Goal: Transaction & Acquisition: Purchase product/service

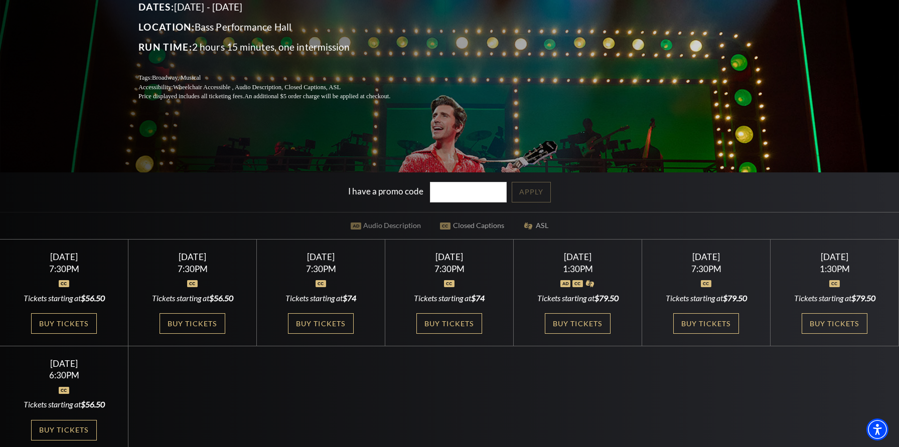
scroll to position [183, 0]
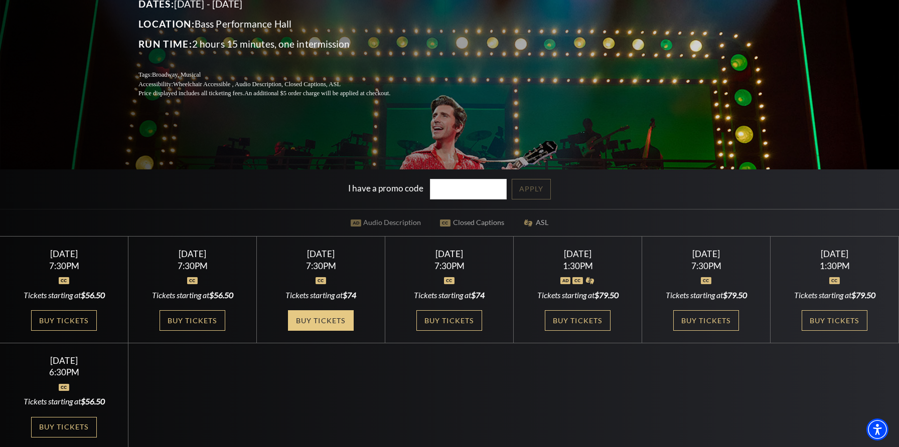
click at [320, 318] on link "Buy Tickets" at bounding box center [320, 321] width 65 height 21
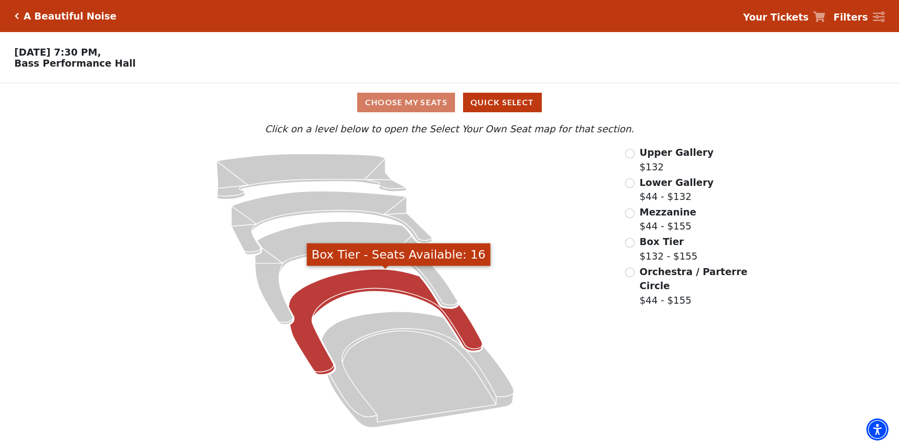
click at [368, 282] on icon "Box Tier - Seats Available: 16" at bounding box center [385, 321] width 194 height 105
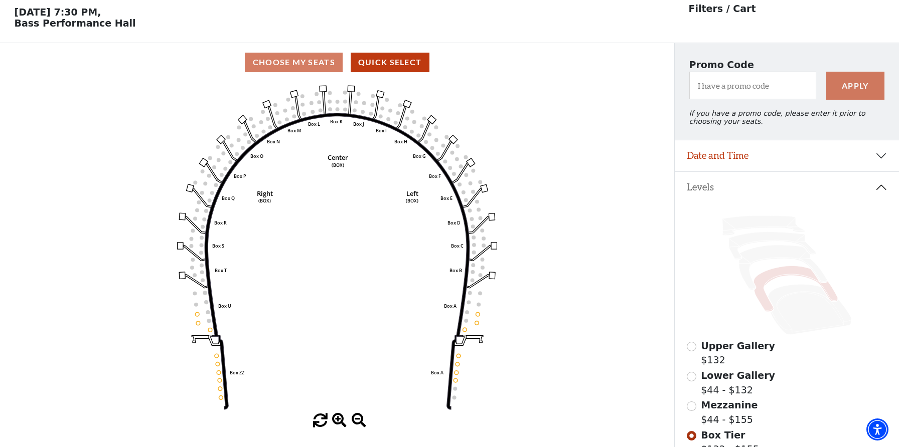
scroll to position [46, 0]
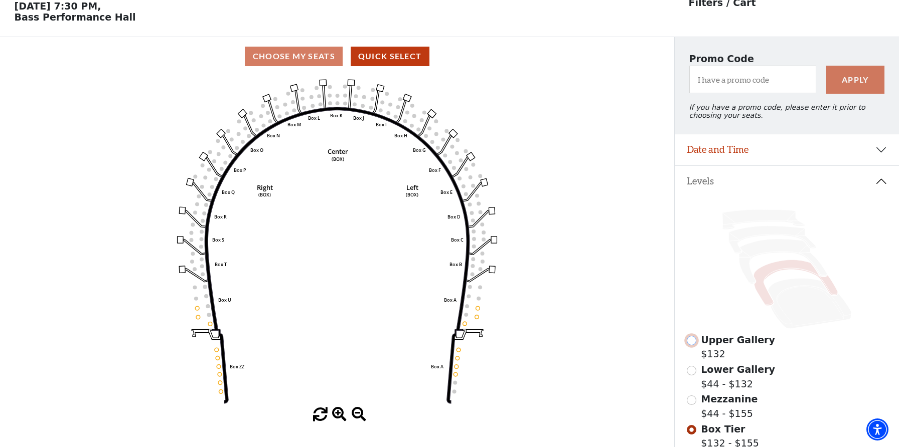
click at [694, 340] on input "Upper Gallery$132\a" at bounding box center [692, 341] width 10 height 10
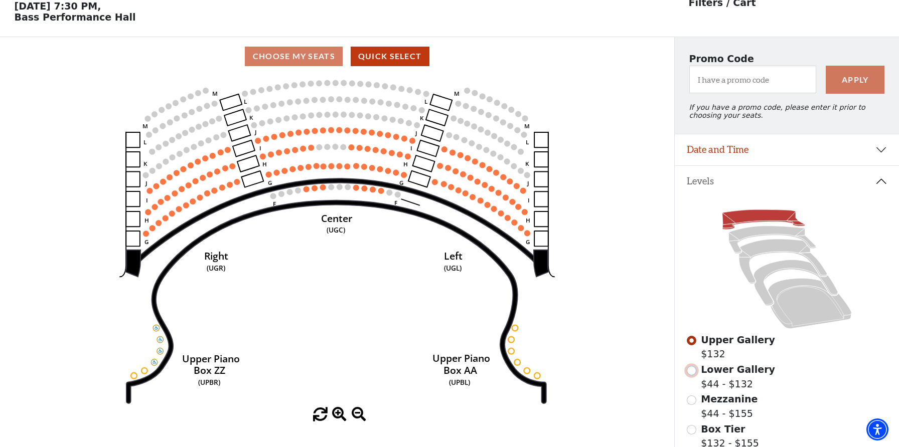
click at [693, 370] on input "Lower Gallery$44 - $132\a" at bounding box center [692, 371] width 10 height 10
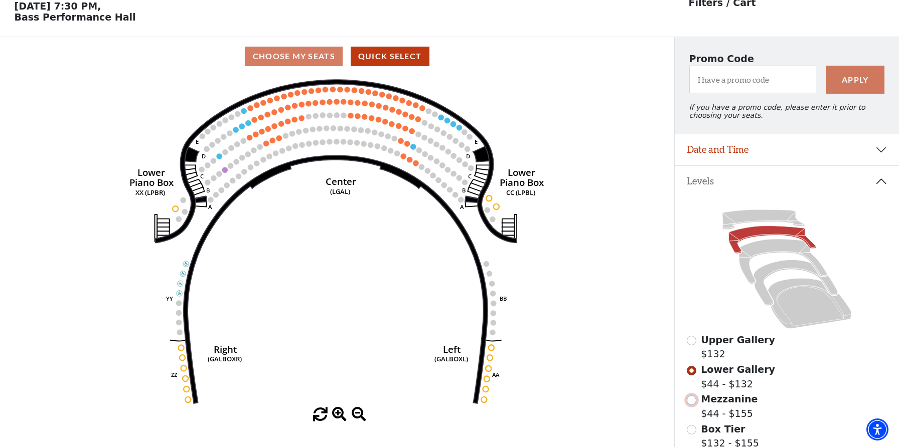
click at [693, 402] on input "Mezzanine$44 - $155\a" at bounding box center [692, 401] width 10 height 10
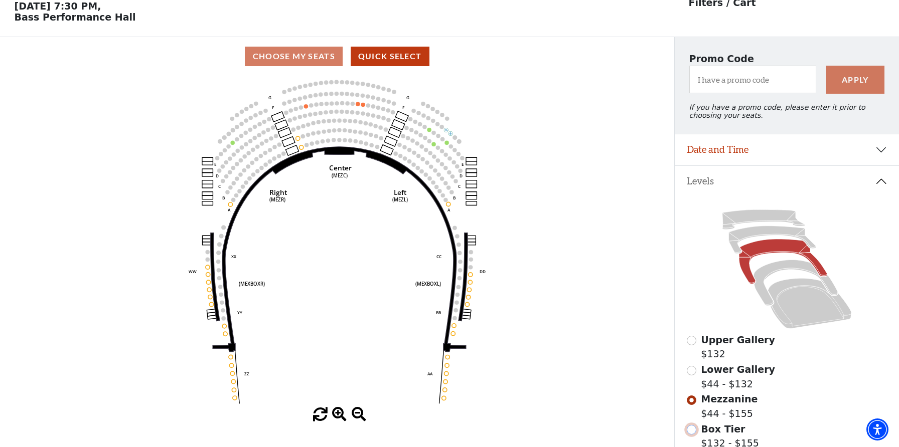
click at [696, 430] on input "Box Tier$132 - $155\a" at bounding box center [692, 430] width 10 height 10
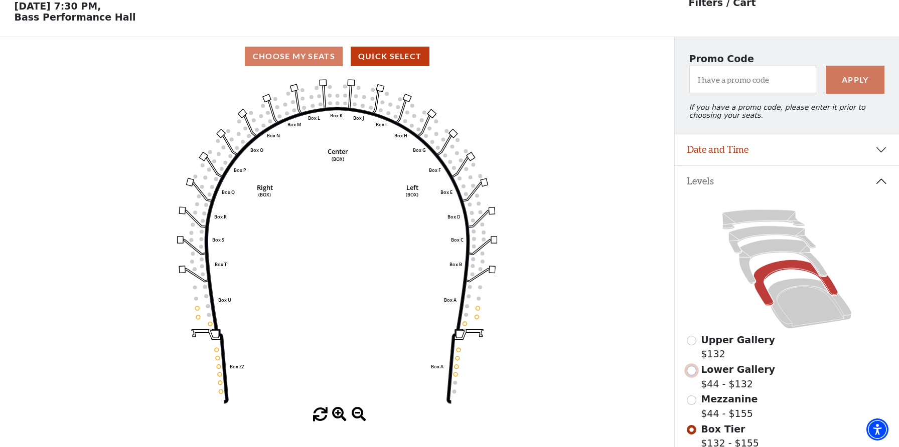
click at [693, 371] on input "Lower Gallery$44 - $132\a" at bounding box center [692, 371] width 10 height 10
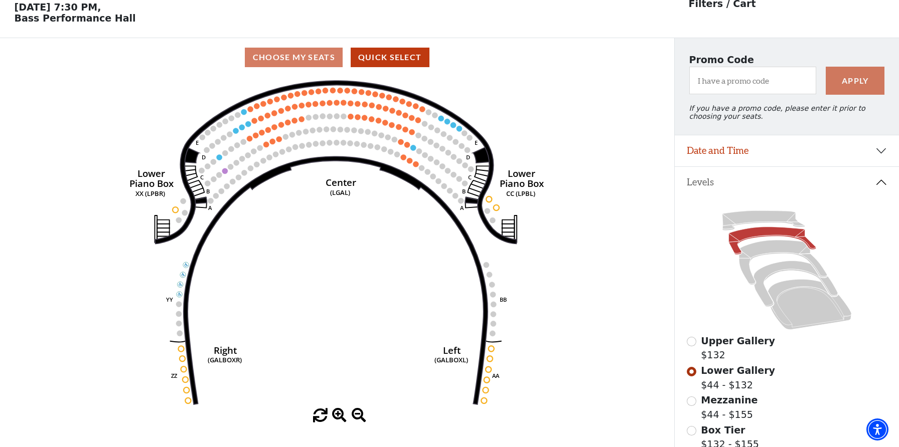
scroll to position [71, 0]
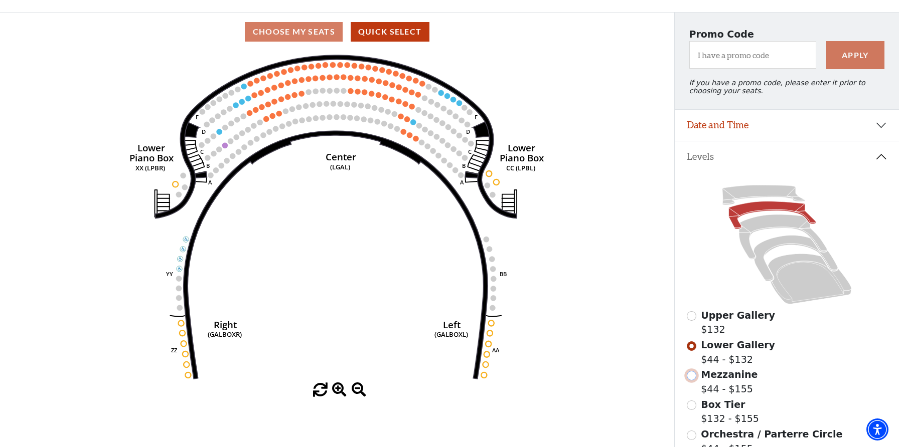
click at [692, 377] on input "Mezzanine$44 - $155\a" at bounding box center [692, 376] width 10 height 10
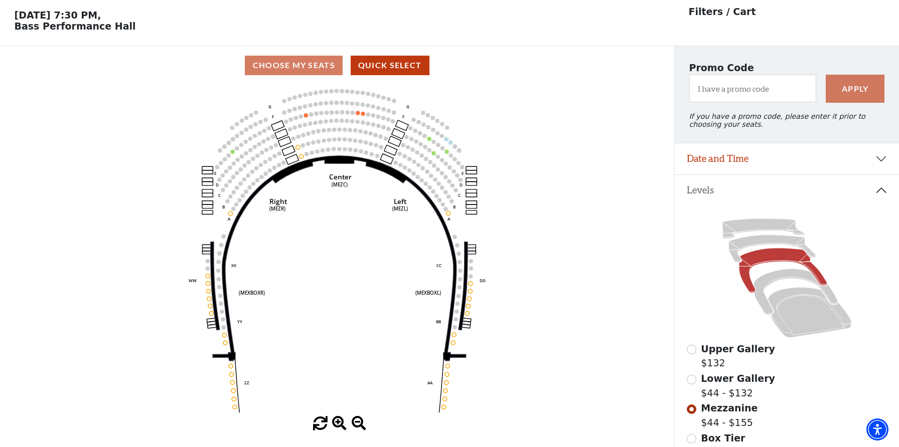
scroll to position [46, 0]
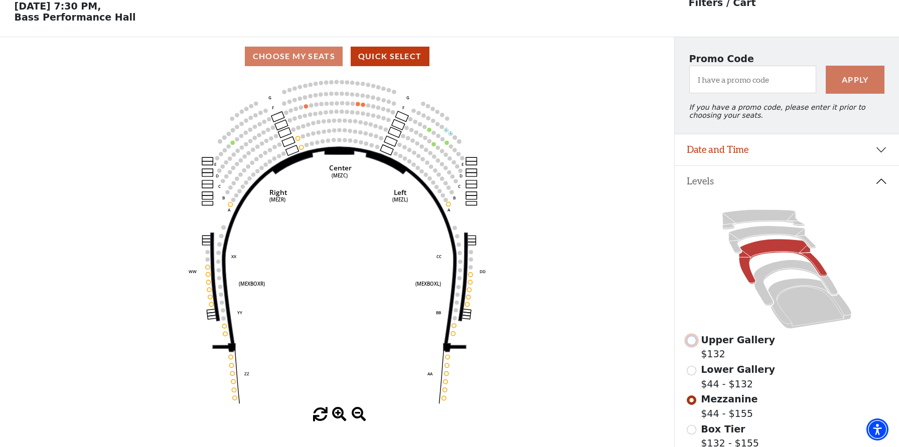
click at [693, 342] on input "Upper Gallery$132\a" at bounding box center [692, 341] width 10 height 10
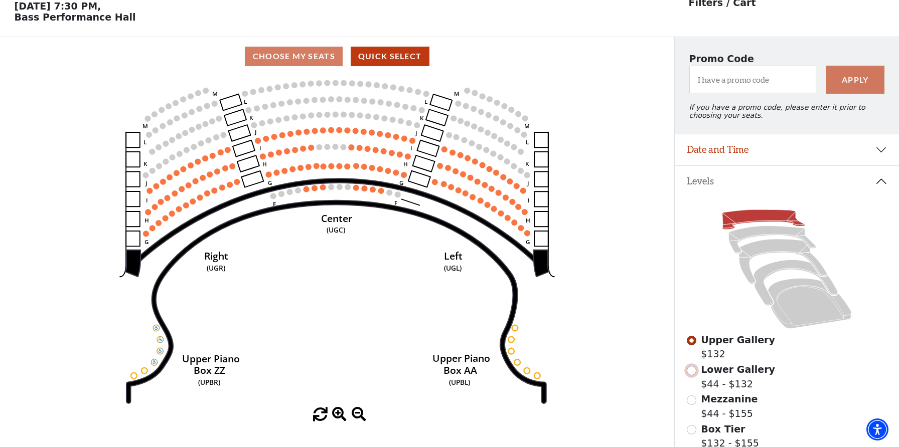
click at [692, 371] on input "Lower Gallery$44 - $132\a" at bounding box center [692, 371] width 10 height 10
